Goal: Check status: Check status

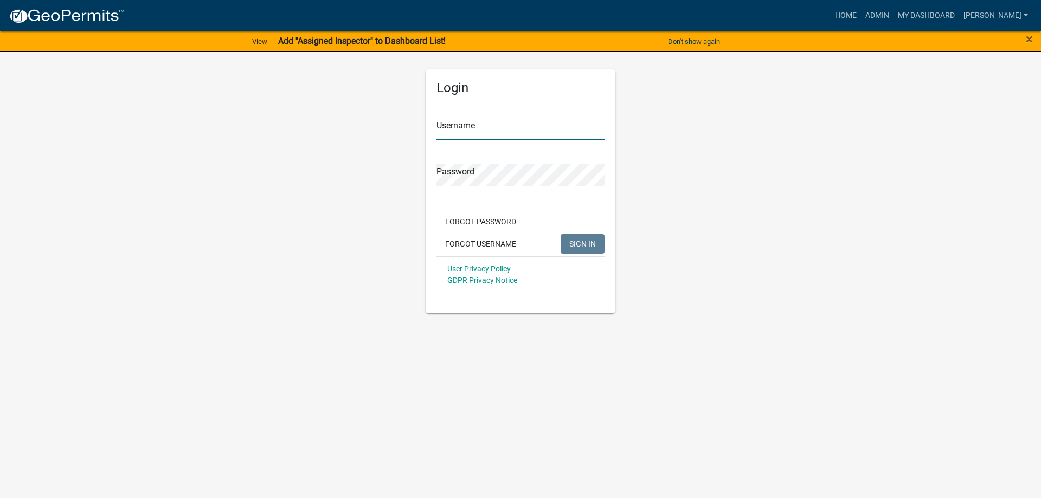
type input "[PERSON_NAME]"
click at [590, 244] on span "SIGN IN" at bounding box center [583, 243] width 27 height 9
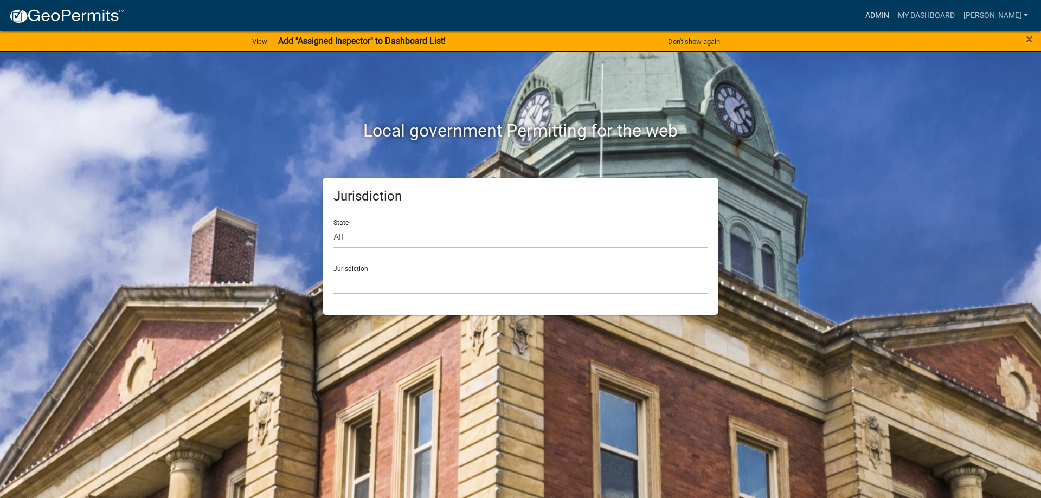
click at [894, 15] on link "Admin" at bounding box center [877, 15] width 33 height 21
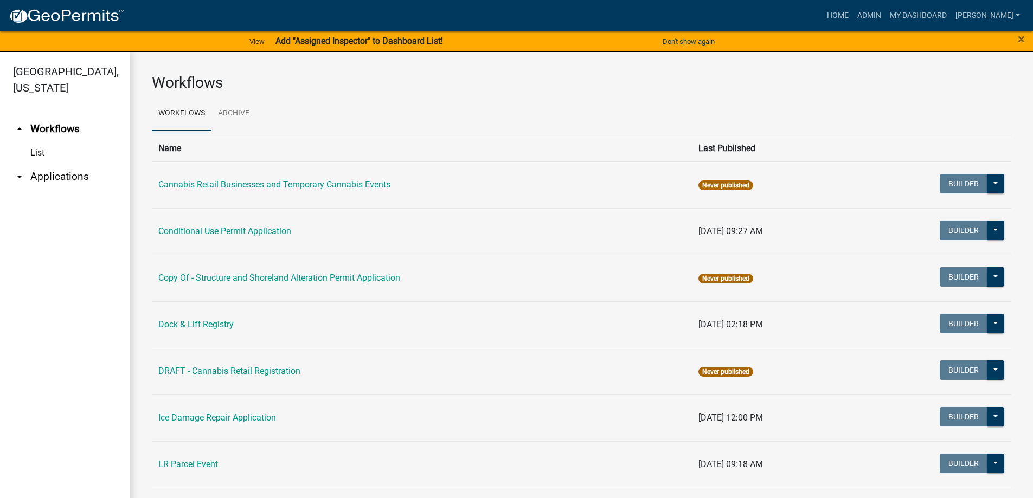
click at [61, 180] on link "arrow_drop_down Applications" at bounding box center [65, 177] width 130 height 26
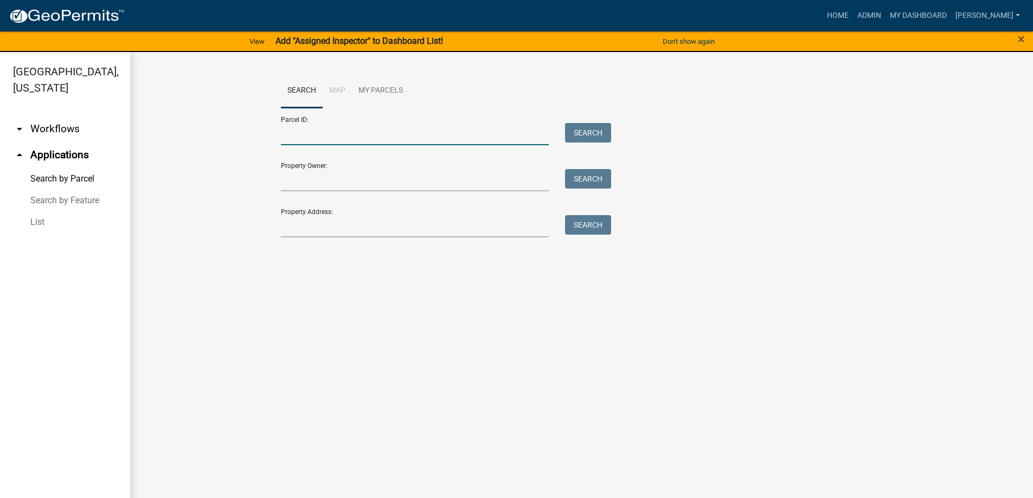
click at [324, 139] on input "Parcel ID:" at bounding box center [415, 134] width 268 height 22
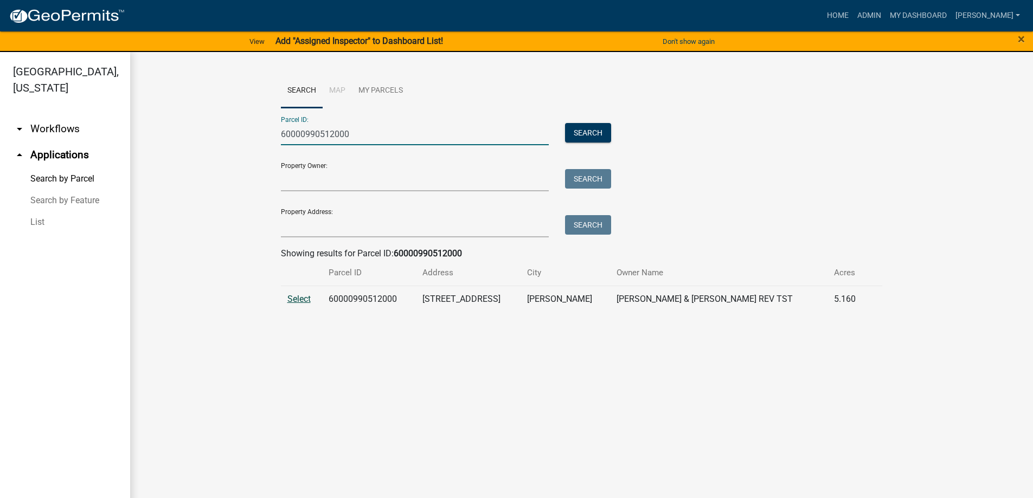
type input "60000990512000"
click at [297, 300] on span "Select" at bounding box center [298, 299] width 23 height 10
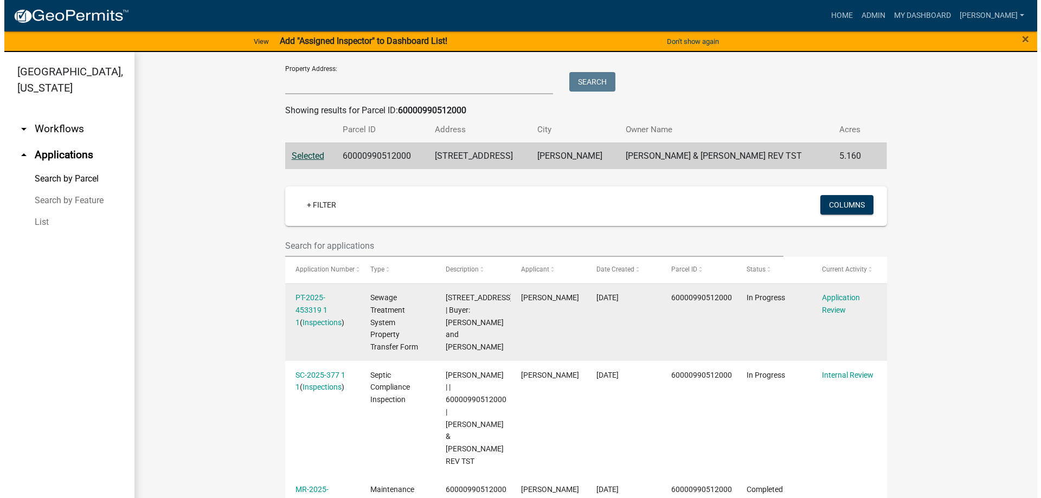
scroll to position [145, 0]
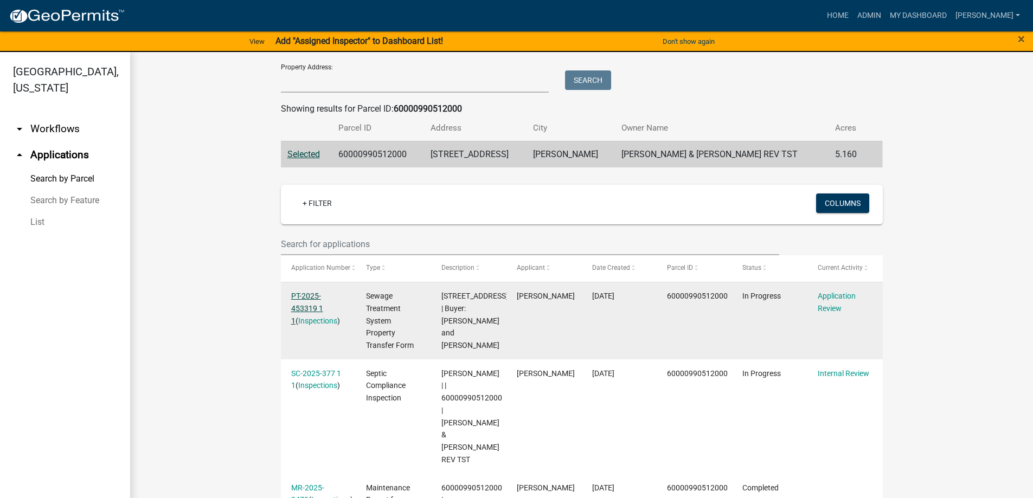
click at [305, 292] on link "PT-2025-453319 1 1" at bounding box center [307, 309] width 32 height 34
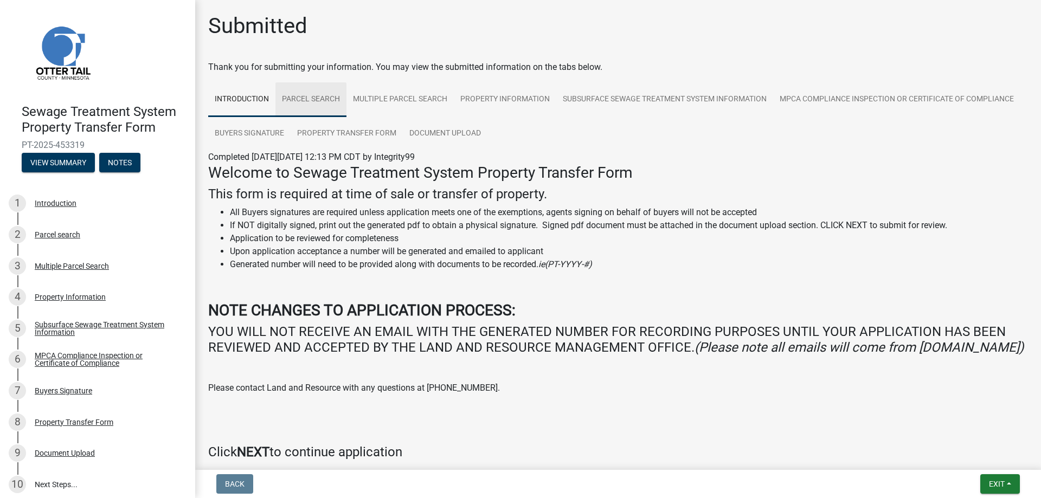
click at [319, 95] on link "Parcel search" at bounding box center [311, 99] width 71 height 35
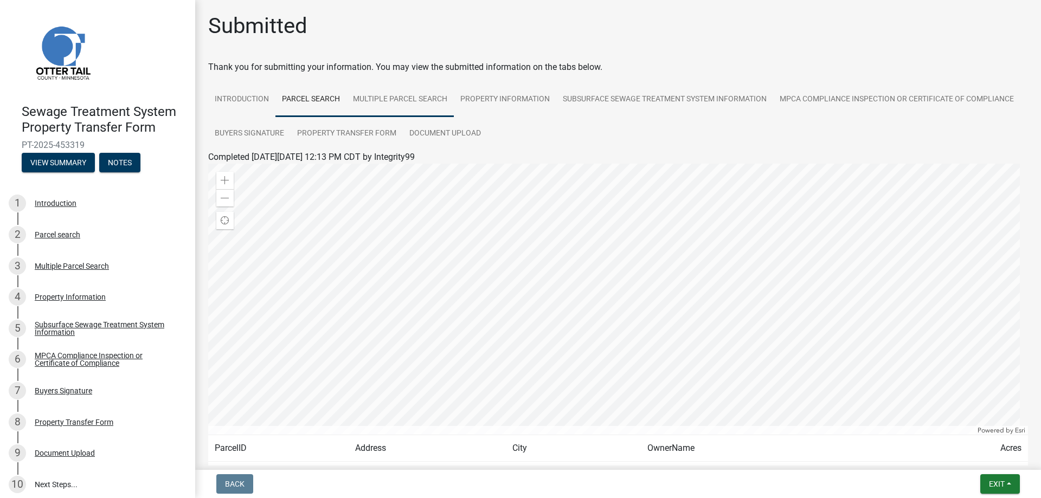
click at [413, 92] on link "Multiple Parcel Search" at bounding box center [400, 99] width 107 height 35
click at [519, 95] on link "Property Information" at bounding box center [505, 99] width 103 height 35
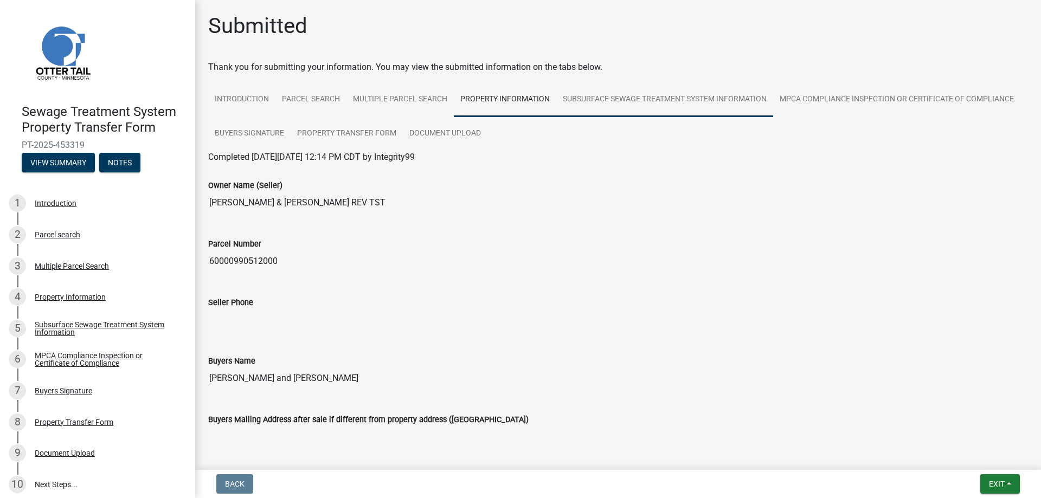
click at [599, 105] on link "Subsurface Sewage Treatment System Information" at bounding box center [664, 99] width 217 height 35
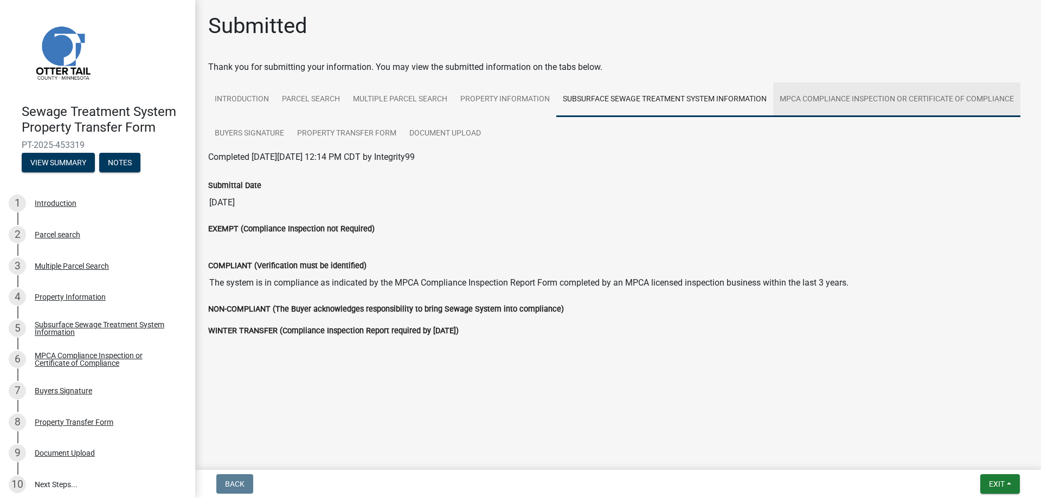
click at [810, 95] on link "MPCA Compliance Inspection or Certificate of Compliance" at bounding box center [896, 99] width 247 height 35
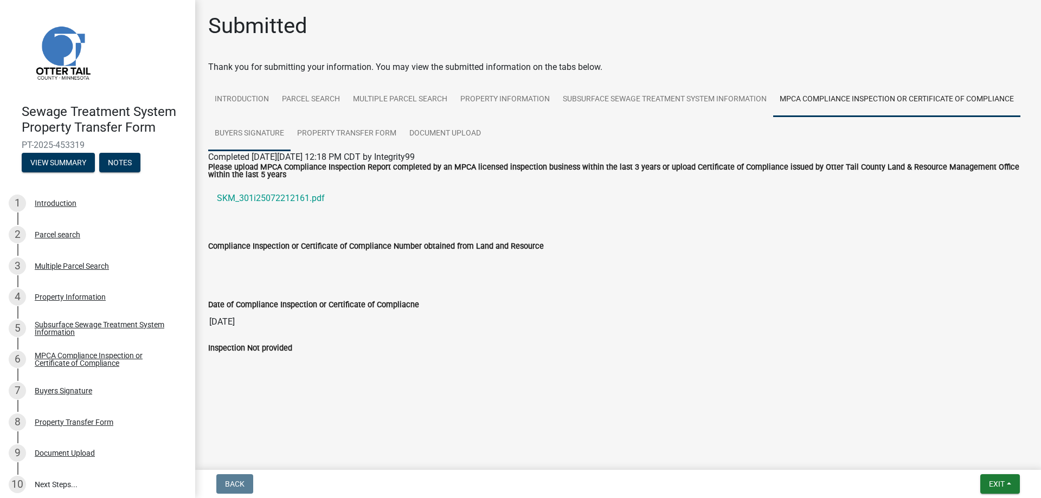
click at [236, 130] on link "Buyers Signature" at bounding box center [249, 134] width 82 height 35
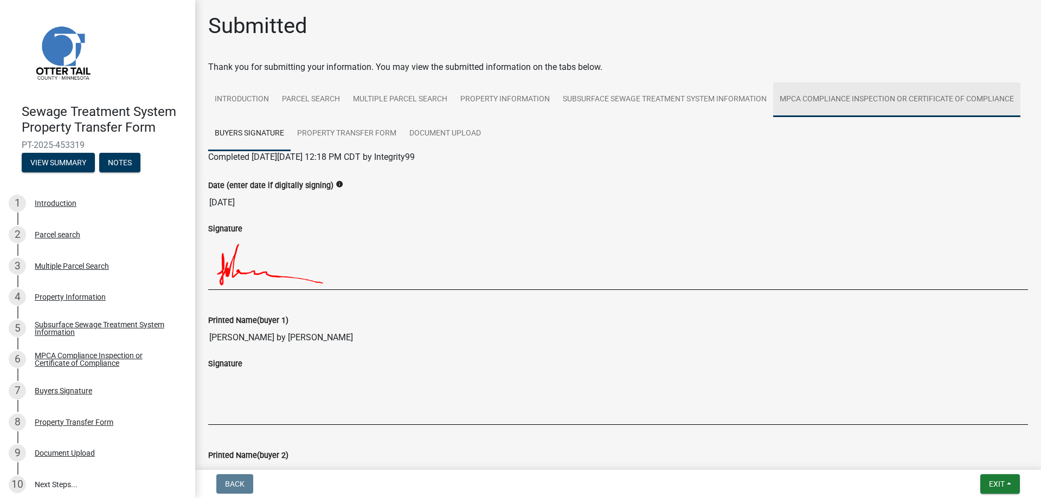
click at [773, 117] on link "MPCA Compliance Inspection or Certificate of Compliance" at bounding box center [896, 99] width 247 height 35
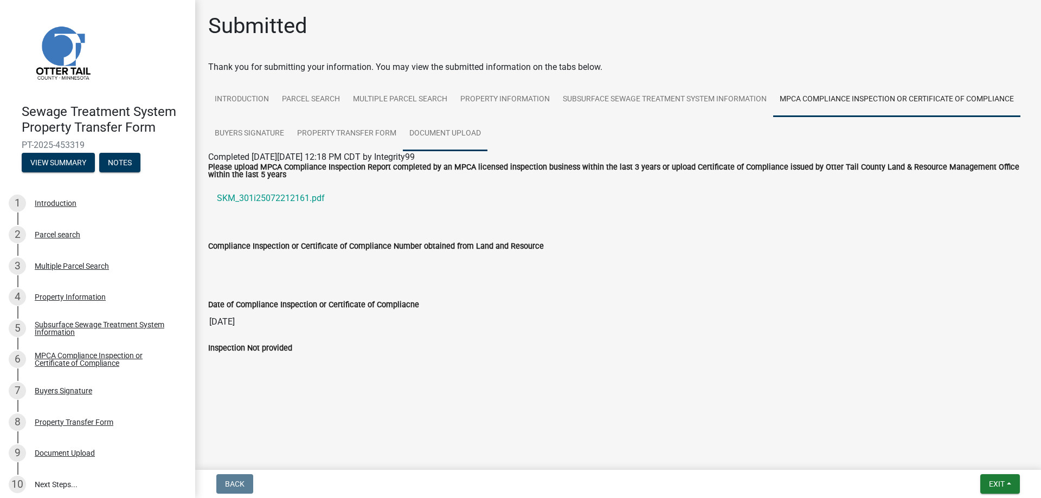
click at [437, 131] on link "Document Upload" at bounding box center [445, 134] width 85 height 35
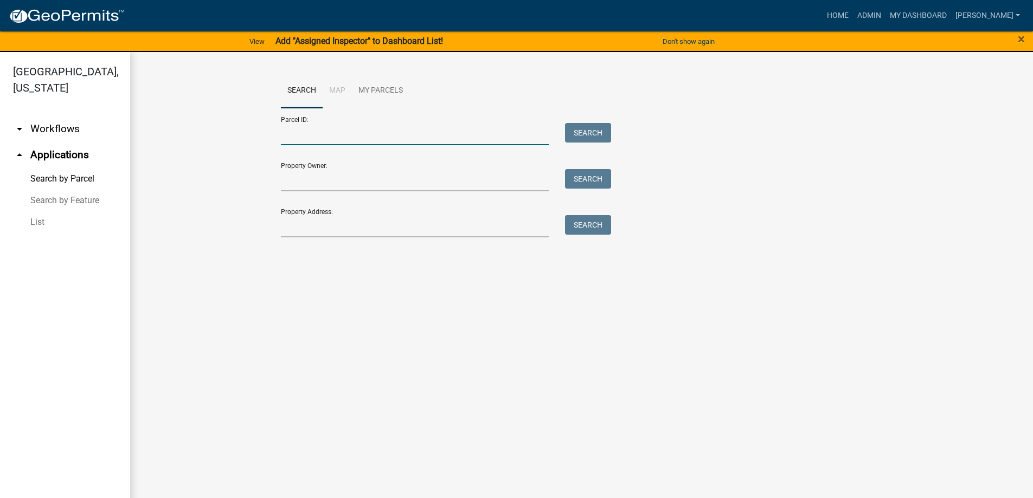
click at [300, 138] on input "Parcel ID:" at bounding box center [415, 134] width 268 height 22
